Goal: Find specific page/section: Find specific page/section

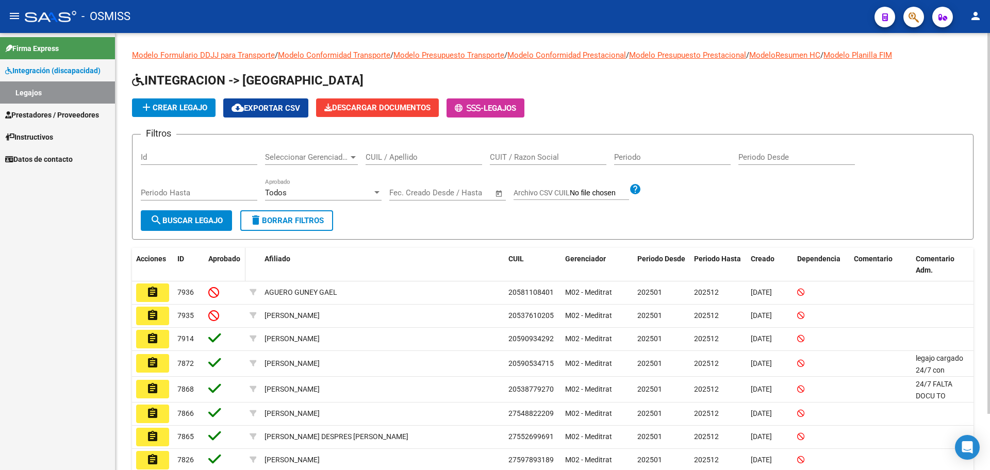
scroll to position [64, 0]
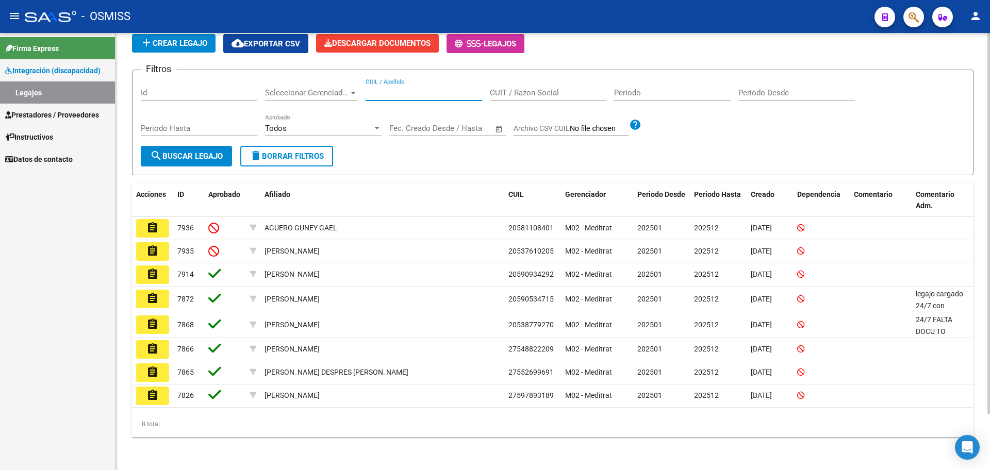
click at [397, 94] on input "CUIL / Apellido" at bounding box center [424, 92] width 117 height 9
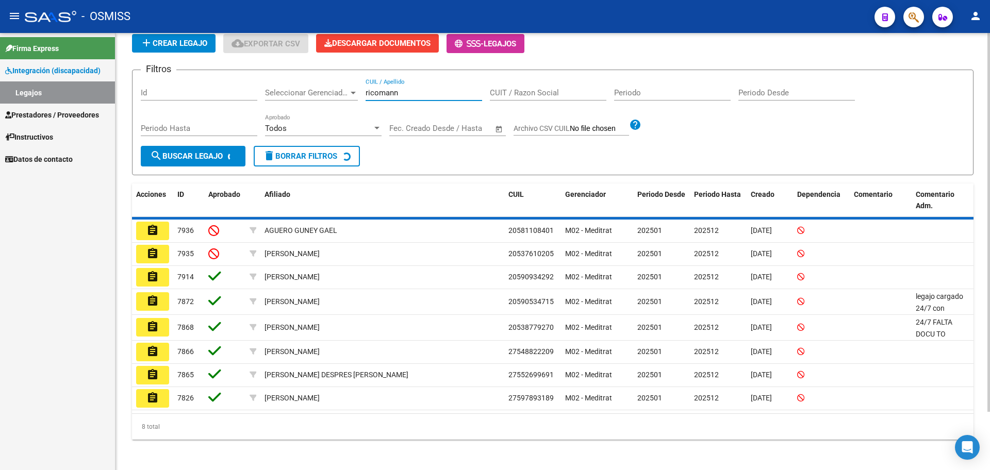
scroll to position [0, 0]
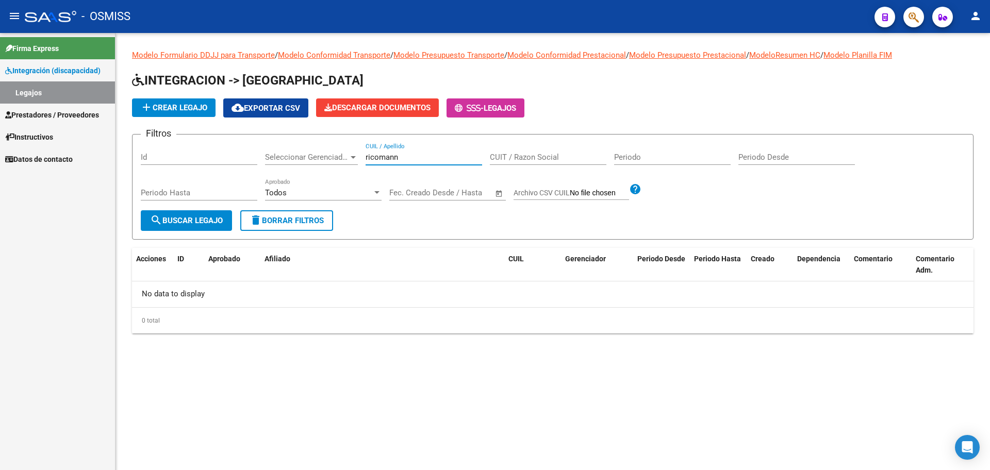
click at [377, 159] on input "ricomann" at bounding box center [424, 157] width 117 height 9
click at [398, 153] on input "riccomann" at bounding box center [424, 157] width 117 height 9
click at [206, 225] on span "search Buscar Legajo" at bounding box center [186, 220] width 73 height 9
click at [375, 159] on input "[PERSON_NAME]" at bounding box center [424, 157] width 117 height 9
click at [195, 217] on span "search Buscar Legajo" at bounding box center [186, 220] width 73 height 9
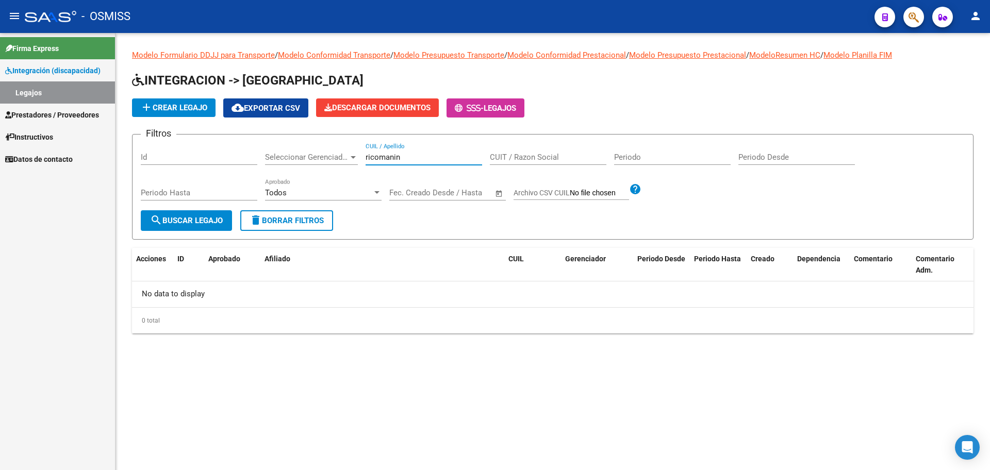
drag, startPoint x: 400, startPoint y: 153, endPoint x: 321, endPoint y: 157, distance: 79.0
click at [325, 161] on div "Filtros Id Seleccionar Gerenciador Seleccionar Gerenciador ricomanin CUIL / Ape…" at bounding box center [553, 177] width 824 height 68
type input "g"
type input "tobias"
click at [974, 11] on mat-icon "person" at bounding box center [976, 16] width 12 height 12
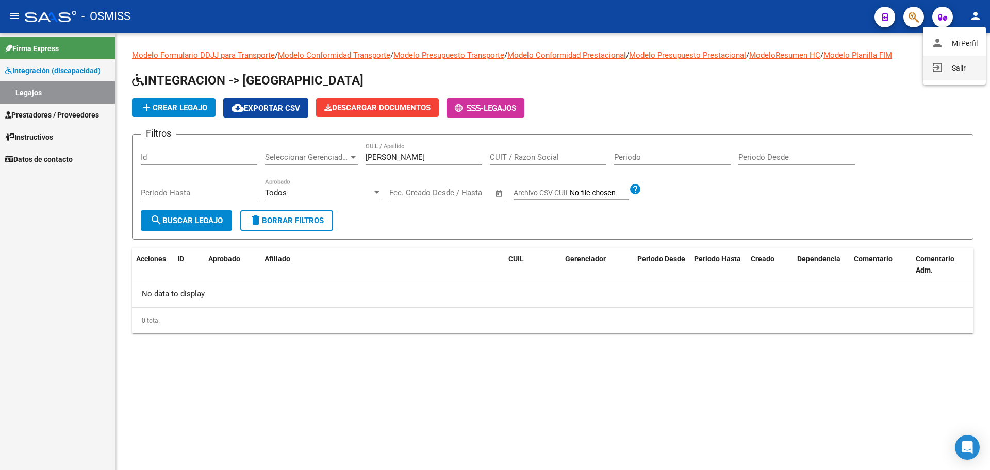
click at [953, 68] on button "exit_to_app Salir" at bounding box center [954, 68] width 63 height 25
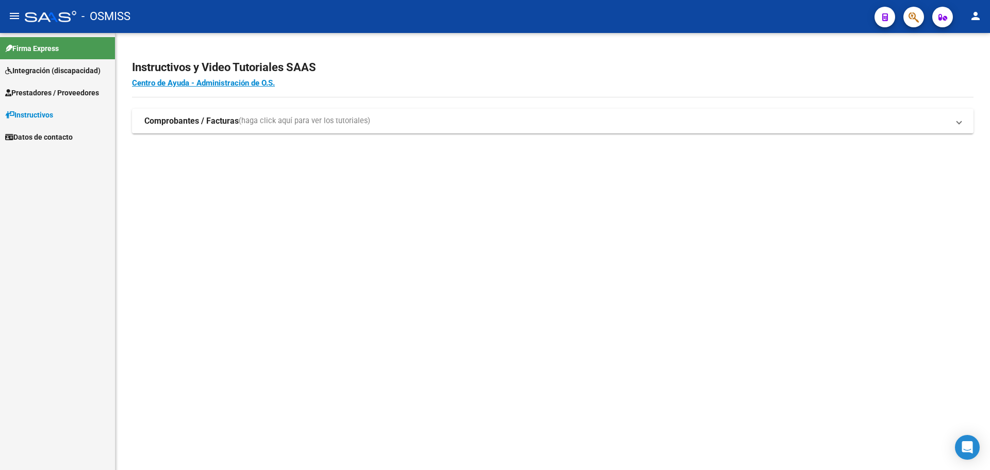
click at [25, 67] on span "Integración (discapacidad)" at bounding box center [52, 70] width 95 height 11
click at [36, 94] on link "Legajos" at bounding box center [57, 92] width 115 height 22
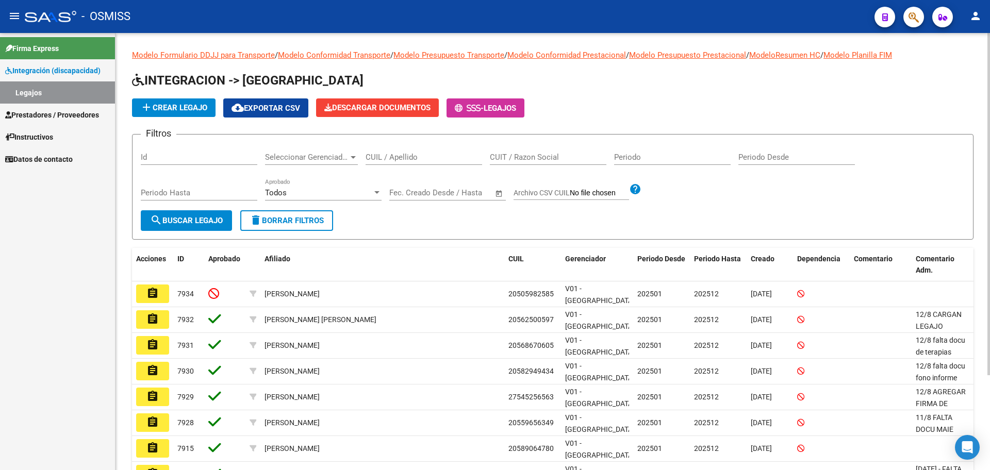
click at [384, 159] on input "CUIL / Apellido" at bounding box center [424, 157] width 117 height 9
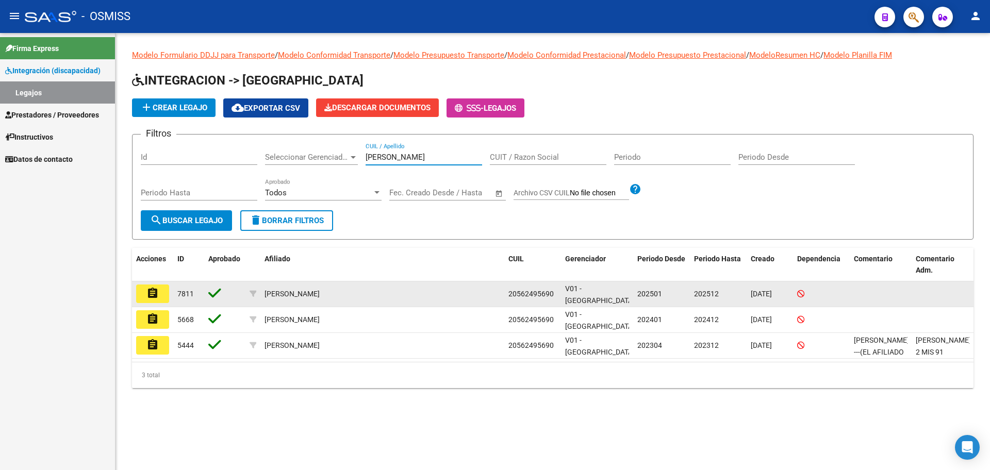
type input "[PERSON_NAME]"
click at [153, 293] on mat-icon "assignment" at bounding box center [152, 293] width 12 height 12
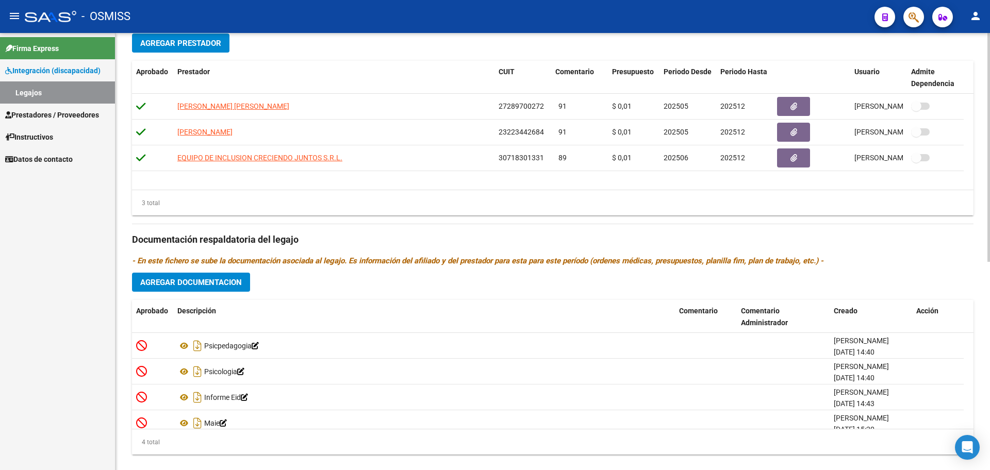
scroll to position [397, 0]
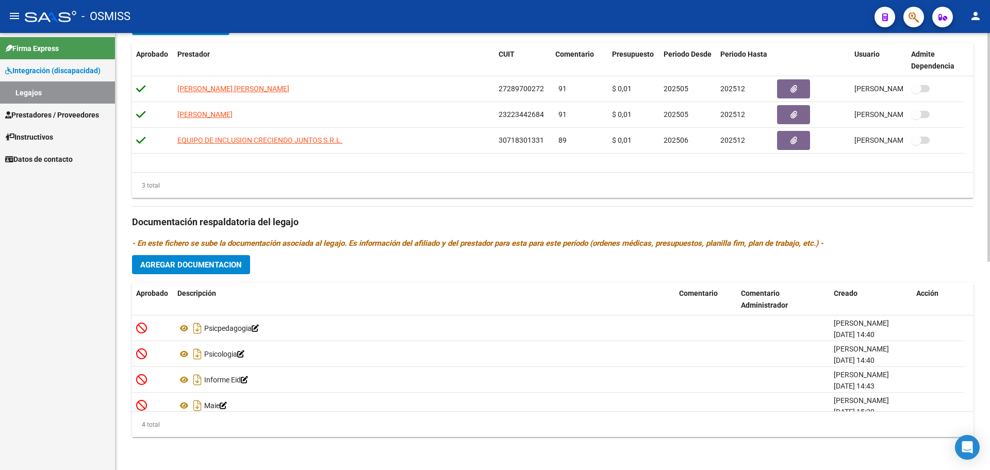
drag, startPoint x: 975, startPoint y: 345, endPoint x: 973, endPoint y: 383, distance: 38.8
click at [974, 386] on div "arrow_back Editar 7811 save Guardar cambios Legajo de Integración Modelo Formul…" at bounding box center [553, 53] width 875 height 834
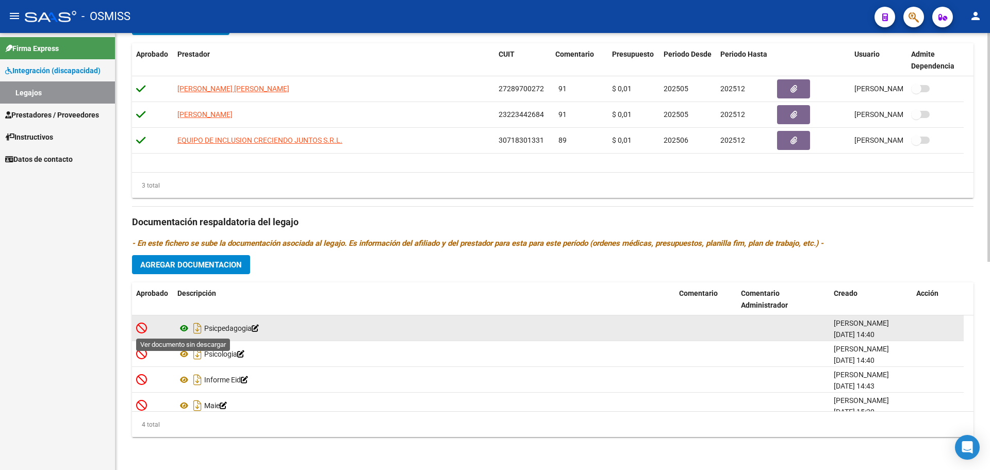
click at [187, 330] on icon at bounding box center [183, 328] width 13 height 12
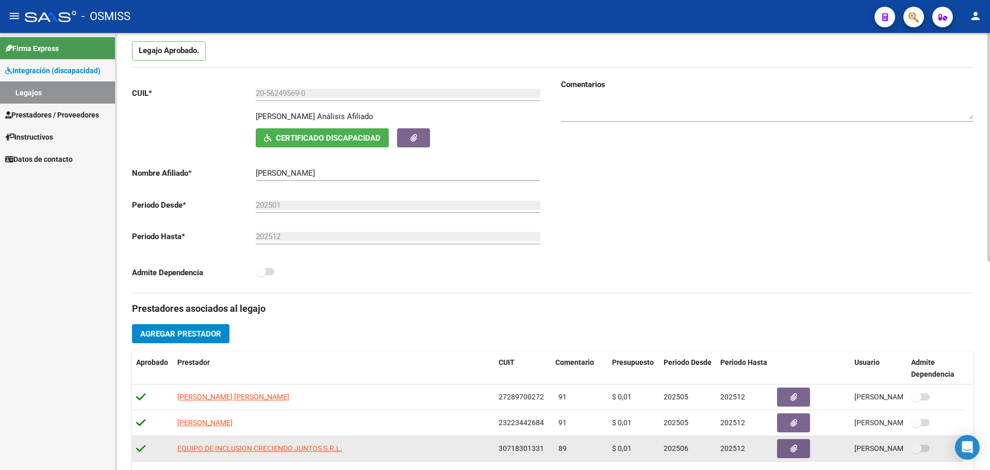
scroll to position [75, 0]
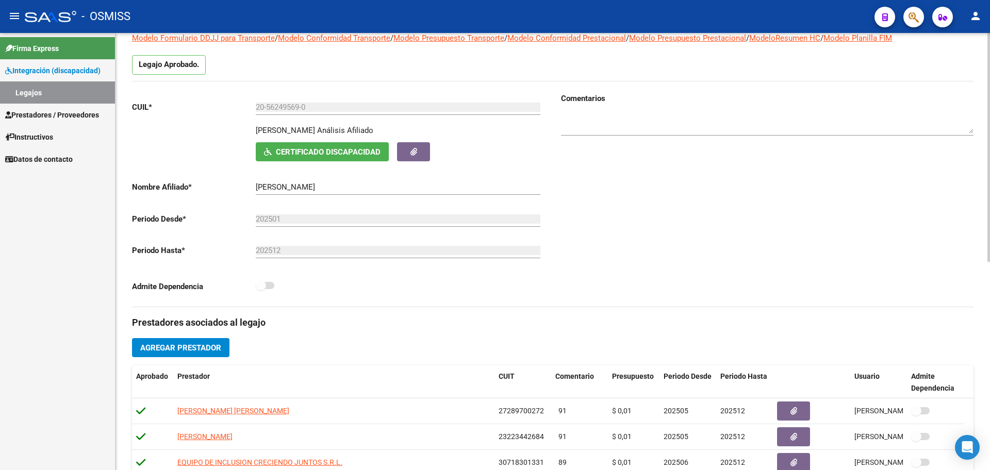
drag, startPoint x: 255, startPoint y: 127, endPoint x: 368, endPoint y: 126, distance: 112.4
click at [368, 126] on div "[PERSON_NAME] Análisis Afiliado Certificado Discapacidad [PERSON_NAME]" at bounding box center [338, 143] width 413 height 37
copy p "[PERSON_NAME]"
